Goal: Task Accomplishment & Management: Use online tool/utility

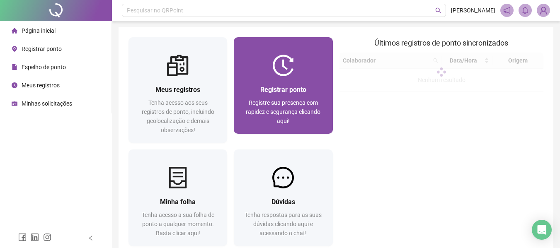
click at [302, 98] on div "Registre sua presença com rapidez e segurança clicando aqui!" at bounding box center [283, 111] width 79 height 27
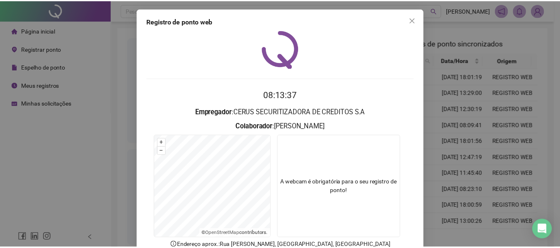
scroll to position [57, 0]
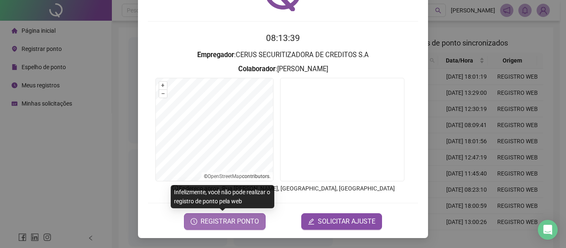
click at [236, 226] on span "REGISTRAR PONTO" at bounding box center [230, 222] width 58 height 10
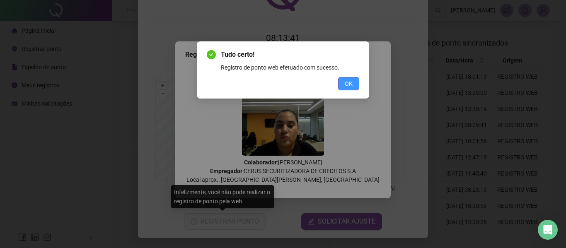
click at [348, 87] on span "OK" at bounding box center [349, 83] width 8 height 9
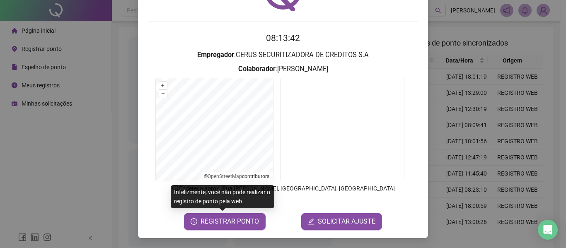
click at [124, 42] on div "Registro de ponto web 08:13:42 Empregador : CERUS SECURITIZADORA DE CREDITOS S.…" at bounding box center [283, 124] width 566 height 248
